Goal: Check status: Check status

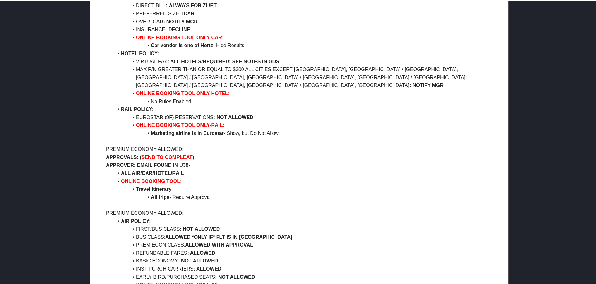
scroll to position [1684, 0]
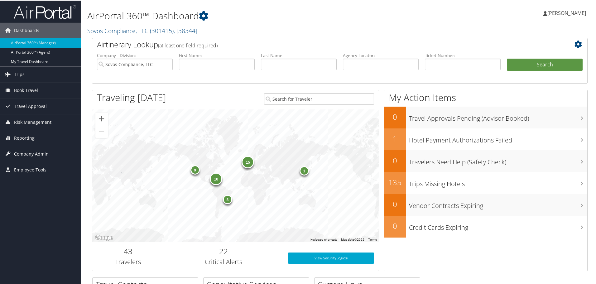
click at [22, 155] on span "Company Admin" at bounding box center [31, 154] width 35 height 16
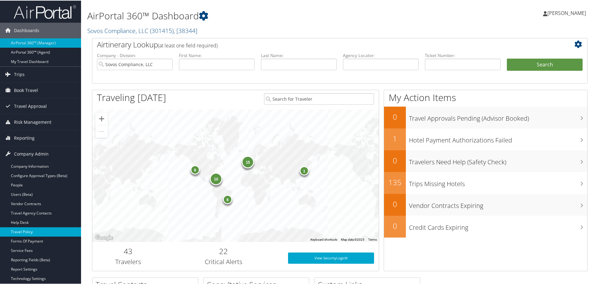
click at [32, 234] on link "Travel Policy" at bounding box center [40, 231] width 81 height 9
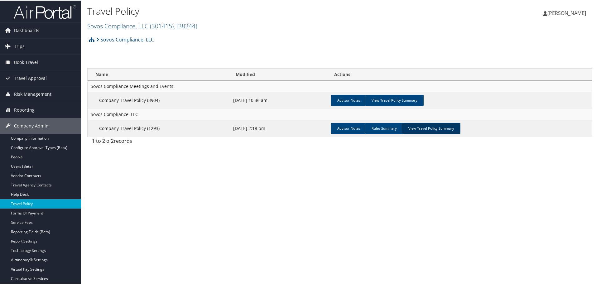
click at [426, 132] on link "View Travel Policy Summary" at bounding box center [431, 127] width 59 height 11
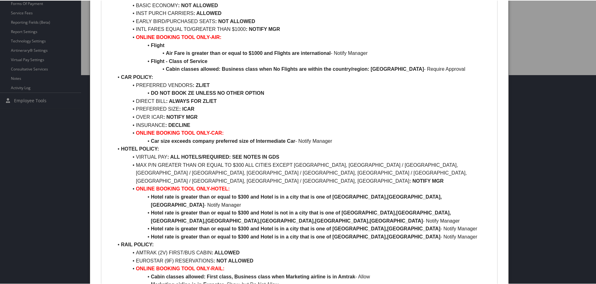
scroll to position [218, 0]
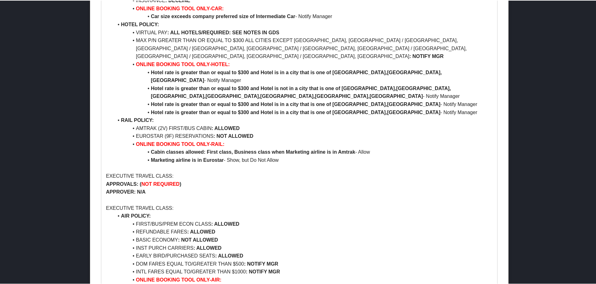
scroll to position [2090, 0]
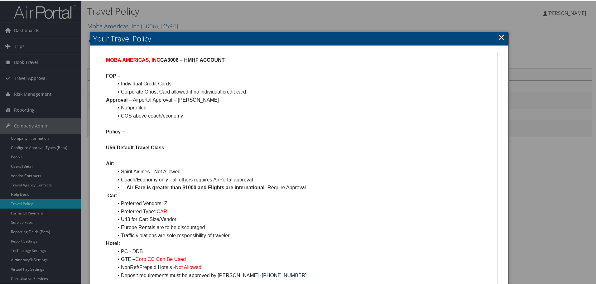
click at [25, 186] on div at bounding box center [299, 142] width 599 height 284
click at [27, 185] on div at bounding box center [299, 142] width 599 height 284
click at [500, 36] on link "×" at bounding box center [501, 36] width 7 height 12
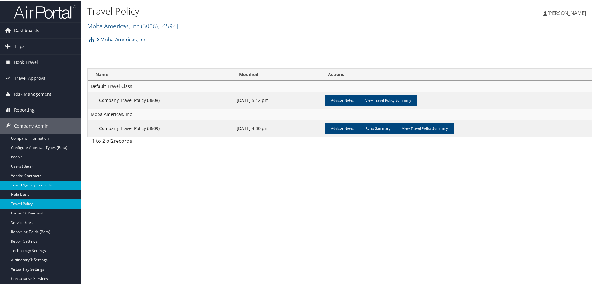
click at [36, 184] on link "Travel Agency Contacts" at bounding box center [40, 184] width 81 height 9
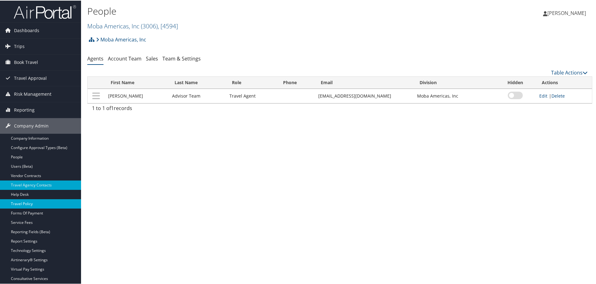
click at [33, 202] on link "Travel Policy" at bounding box center [40, 203] width 81 height 9
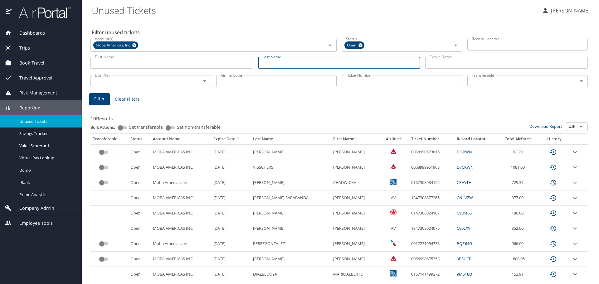
click at [264, 65] on input "Last Name" at bounding box center [339, 63] width 162 height 12
type input "[PERSON_NAME]"
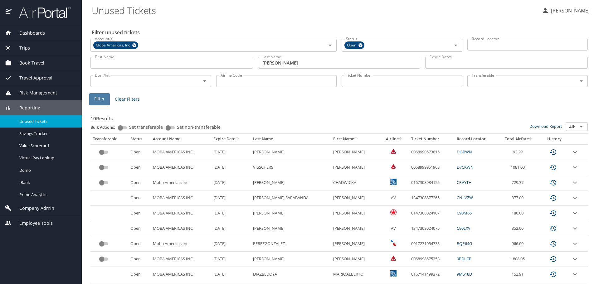
click at [94, 101] on button "Filter" at bounding box center [99, 99] width 21 height 12
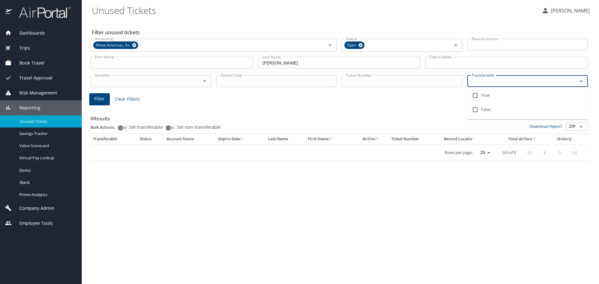
click at [489, 83] on input "Transferable" at bounding box center [518, 81] width 99 height 8
click at [476, 93] on input "checkbox" at bounding box center [475, 96] width 12 height 12
checkbox input "true"
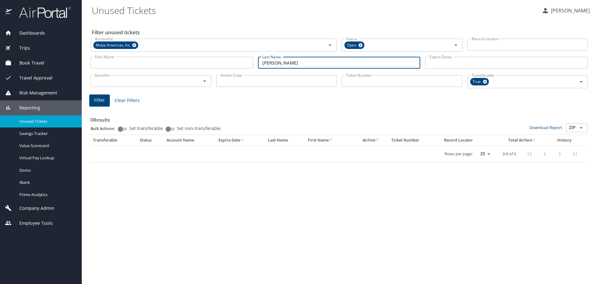
drag, startPoint x: 299, startPoint y: 63, endPoint x: 161, endPoint y: 56, distance: 138.0
click at [161, 56] on div "First Name First Name Last Name [PERSON_NAME] Last Name Expire Dates Expire Dat…" at bounding box center [339, 63] width 502 height 22
click at [98, 101] on span "Filter" at bounding box center [99, 100] width 11 height 8
